Goal: Find specific page/section: Find specific page/section

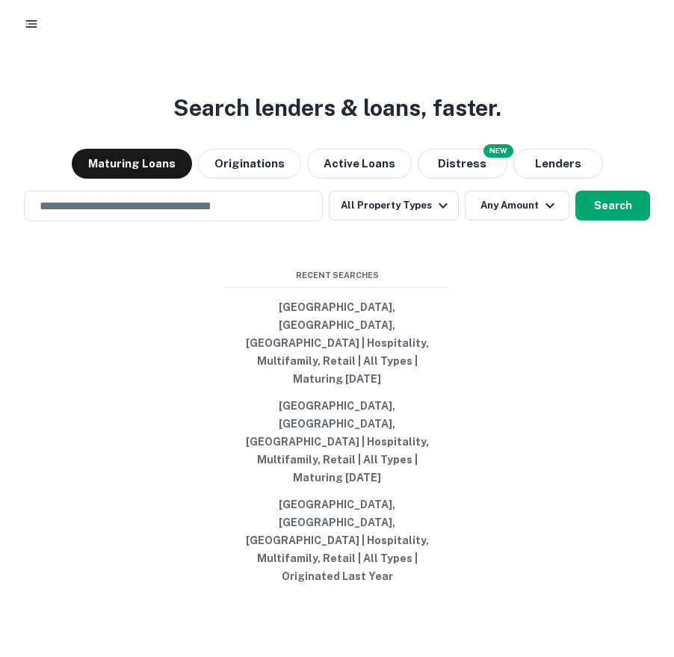
click at [32, 49] on main "Search lenders & loans, faster. Maturing Loans Originations Active Loans NEW Di…" at bounding box center [337, 328] width 674 height 657
click at [29, 22] on icon "button" at bounding box center [31, 23] width 15 height 15
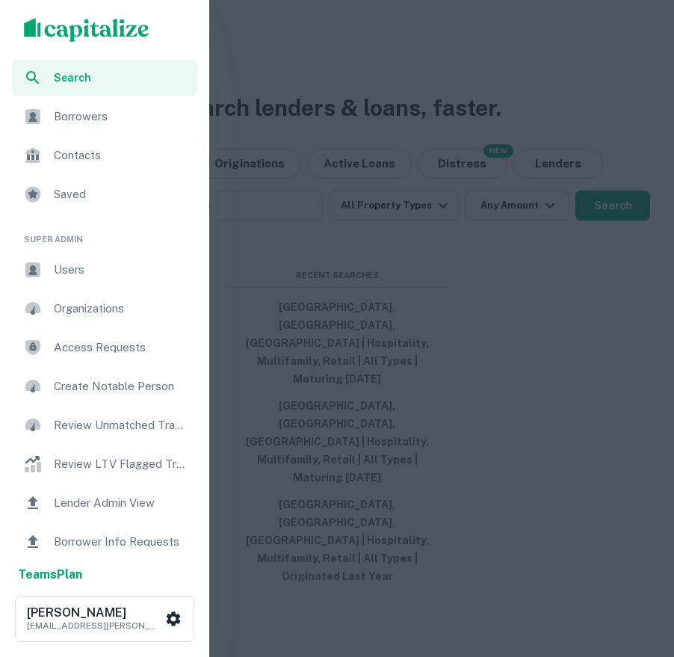
click at [90, 264] on span "Users" at bounding box center [121, 270] width 134 height 18
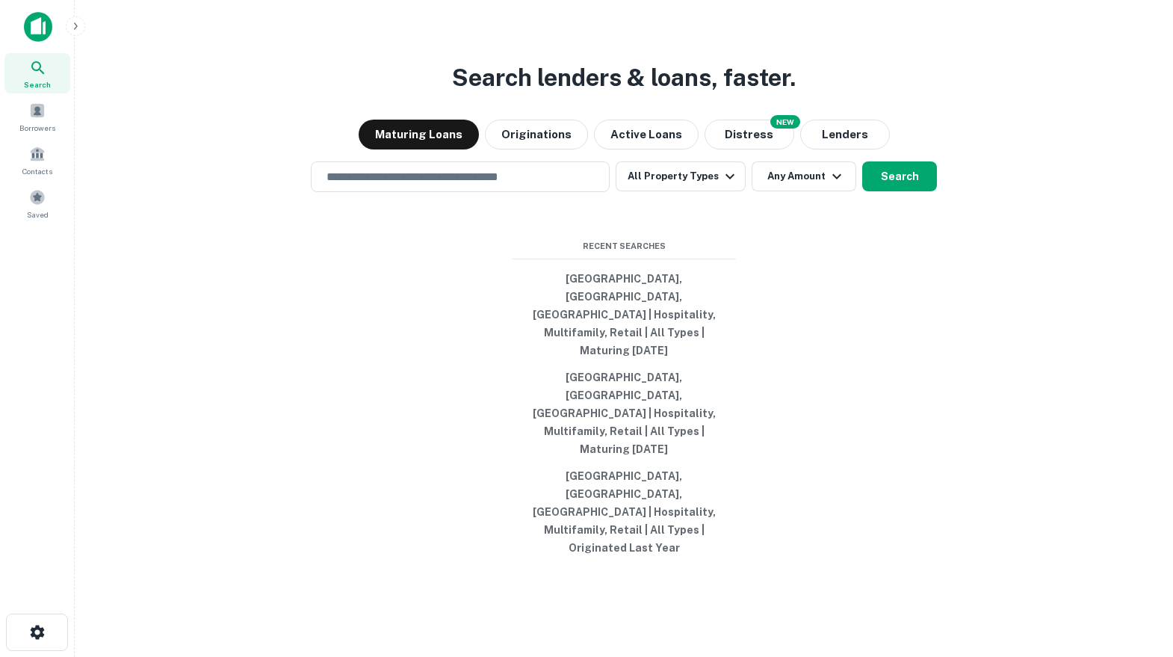
click at [68, 28] on button "button" at bounding box center [75, 25] width 19 height 19
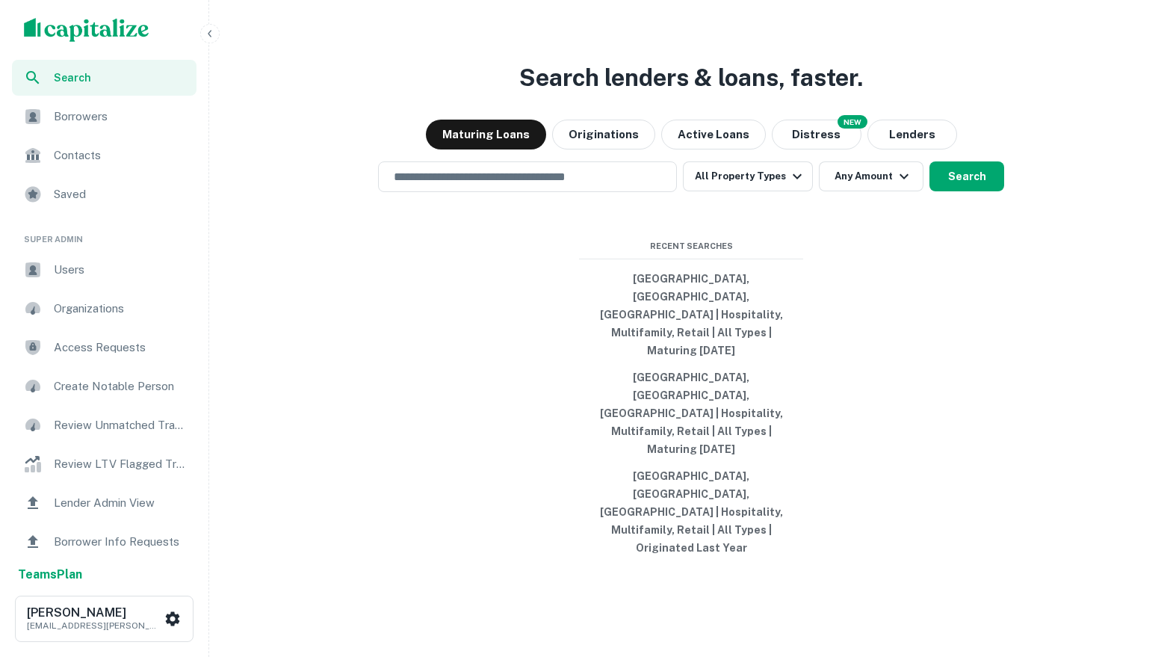
click at [65, 278] on div "Users" at bounding box center [104, 270] width 185 height 36
